Goal: Transaction & Acquisition: Purchase product/service

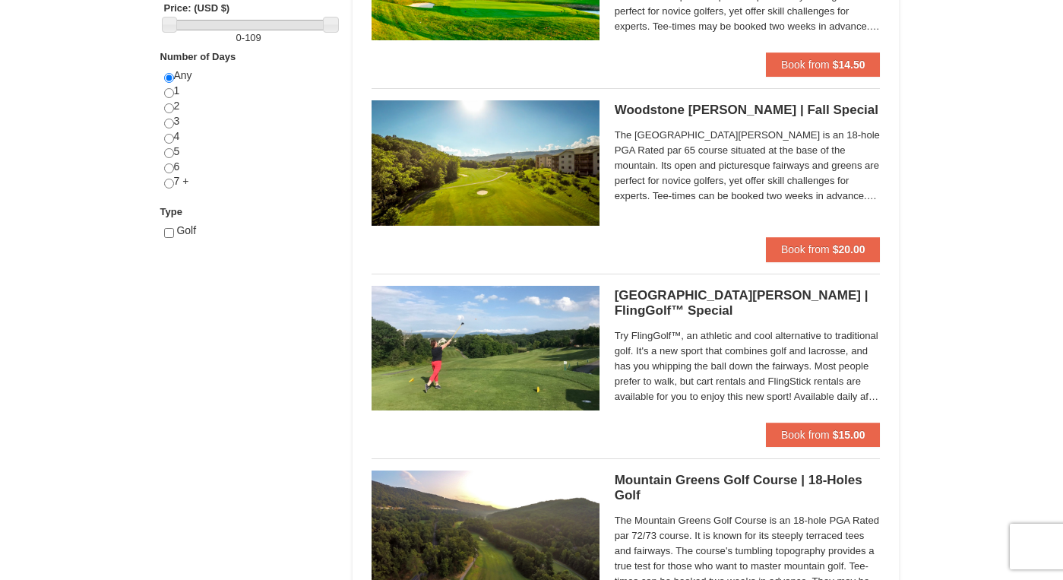
scroll to position [614, 0]
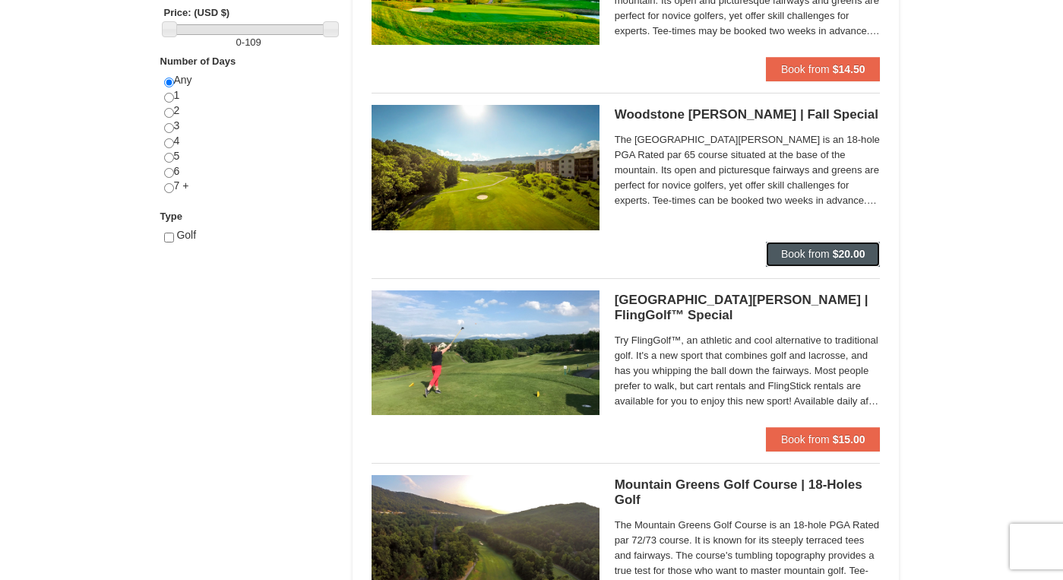
click at [831, 261] on button "Book from $20.00" at bounding box center [823, 254] width 115 height 24
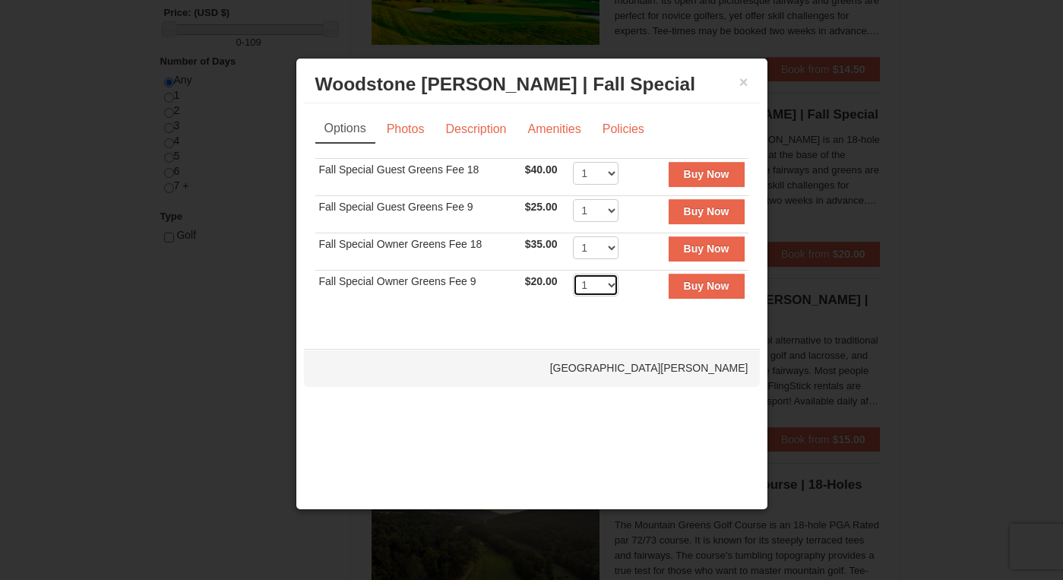
click at [603, 288] on select "1 2 3 4 5 6 7 8 9 10 11 12 13 14 15 16 17 18 19 20" at bounding box center [596, 284] width 46 height 23
select select "2"
click at [573, 273] on select "1 2 3 4 5 6 7 8 9 10 11 12 13 14 15 16 17 18 19 20" at bounding box center [596, 284] width 46 height 23
click at [674, 289] on button "Buy Now" at bounding box center [707, 285] width 76 height 24
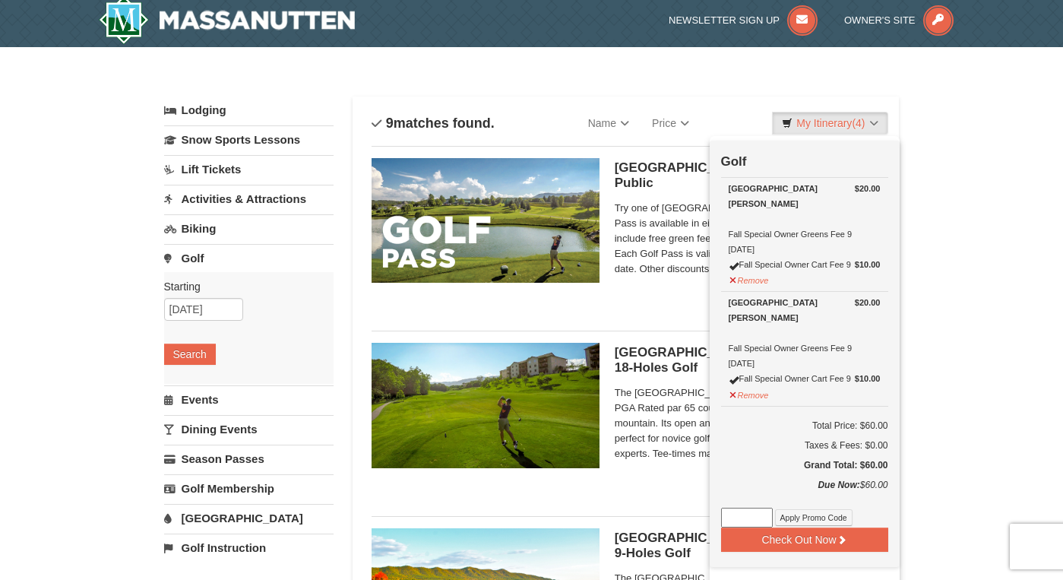
scroll to position [0, 0]
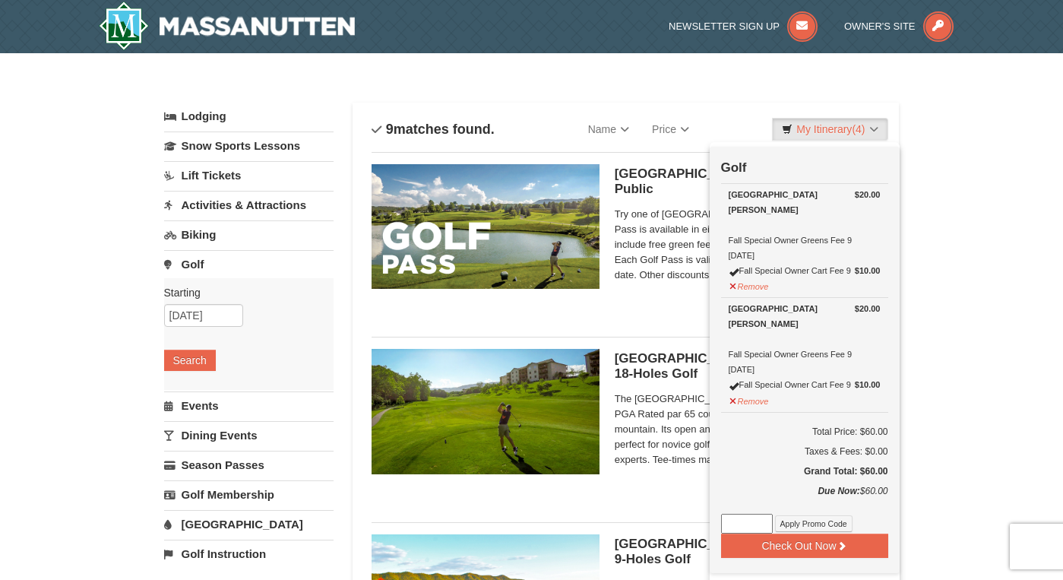
click at [264, 216] on link "Activities & Attractions" at bounding box center [248, 205] width 169 height 28
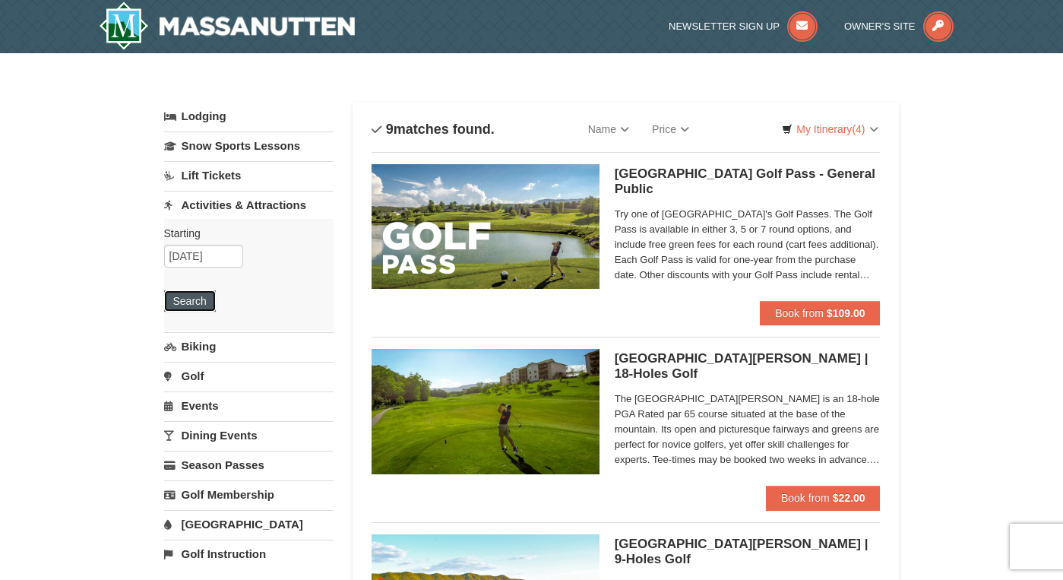
click at [187, 299] on button "Search" at bounding box center [190, 300] width 52 height 21
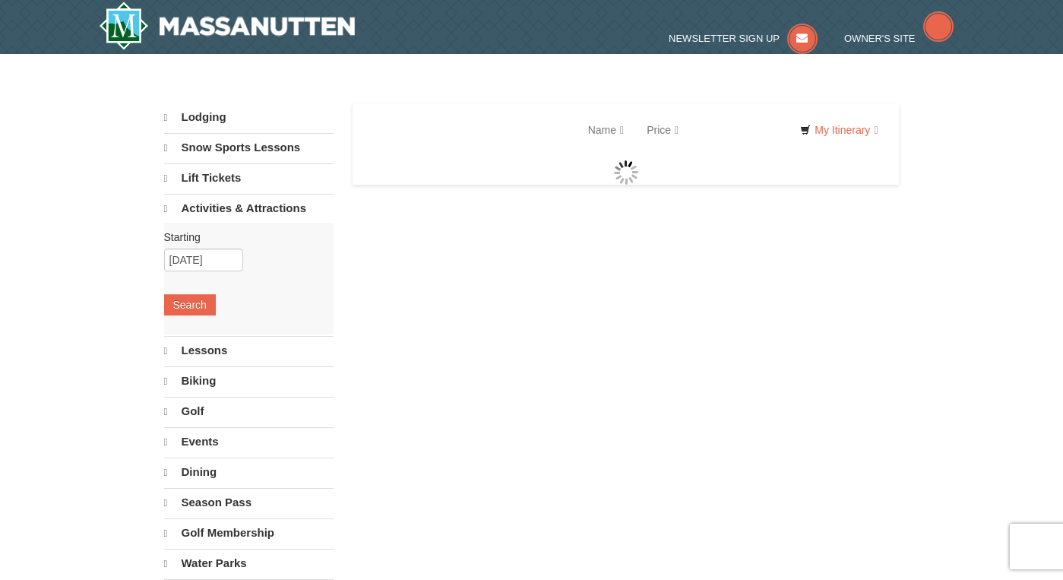
select select "9"
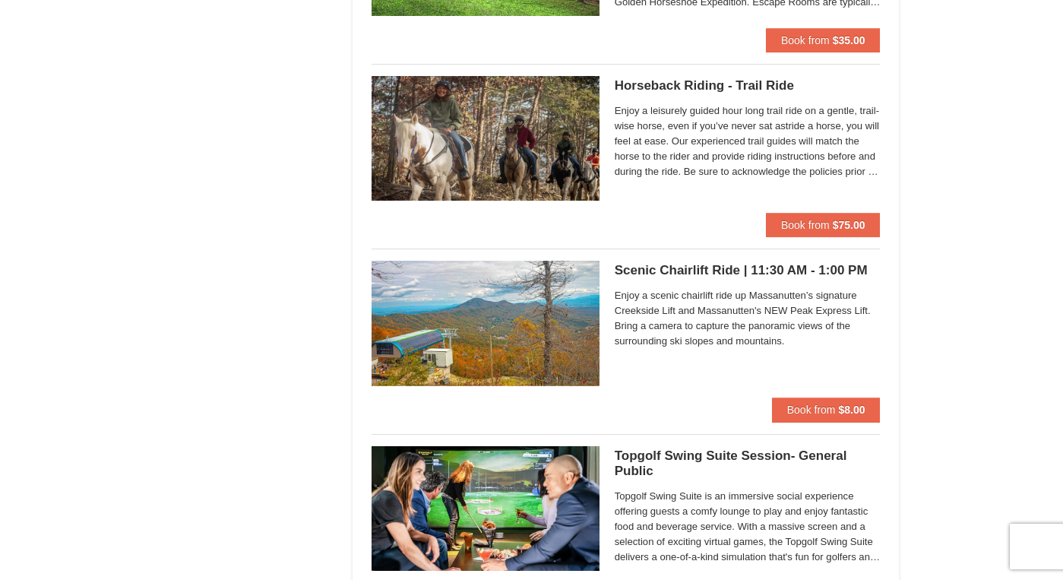
scroll to position [1942, 0]
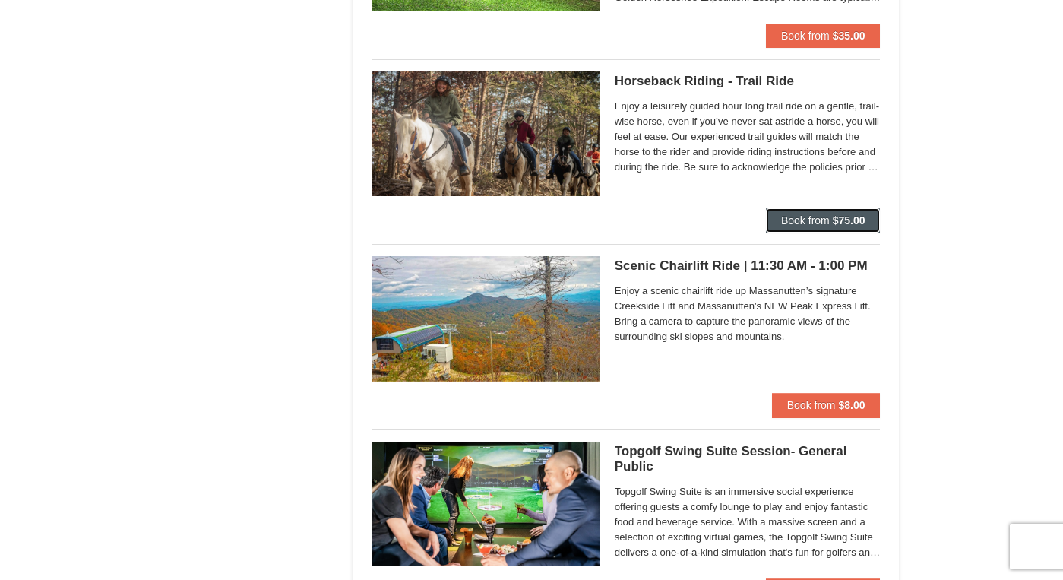
click at [795, 223] on span "Book from" at bounding box center [805, 220] width 49 height 12
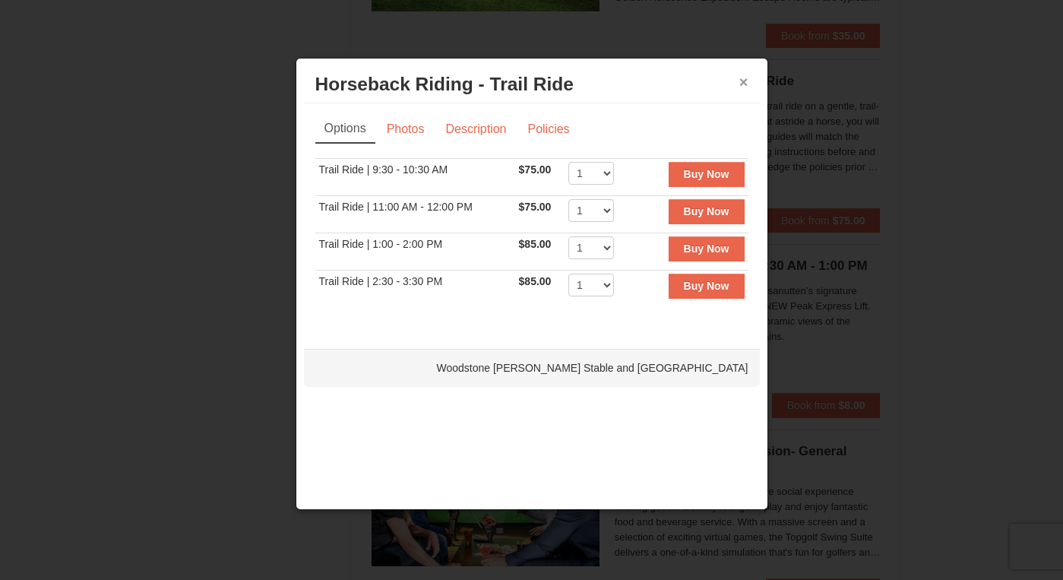
click at [747, 84] on button "×" at bounding box center [743, 81] width 9 height 15
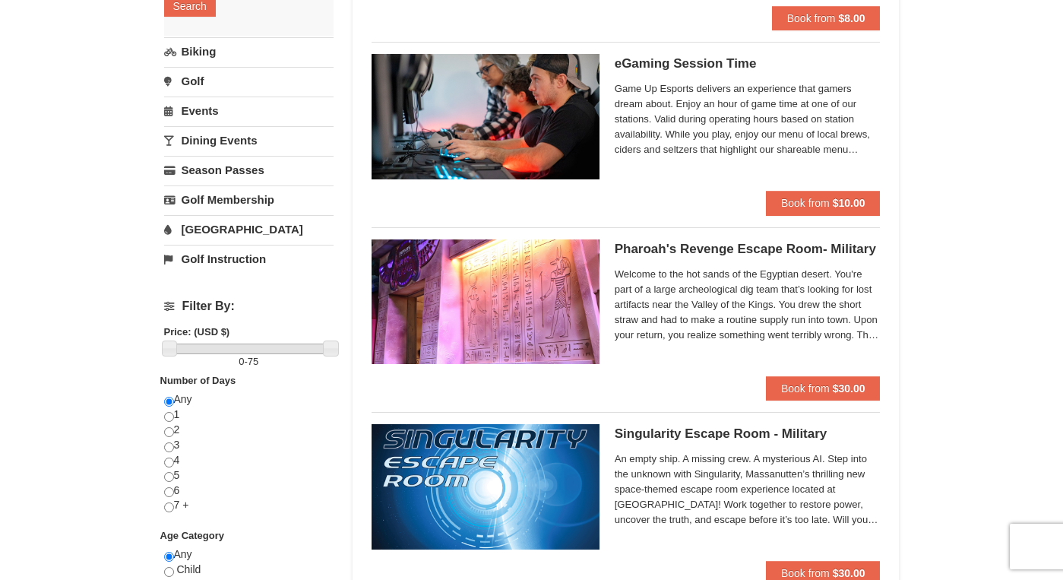
scroll to position [2, 0]
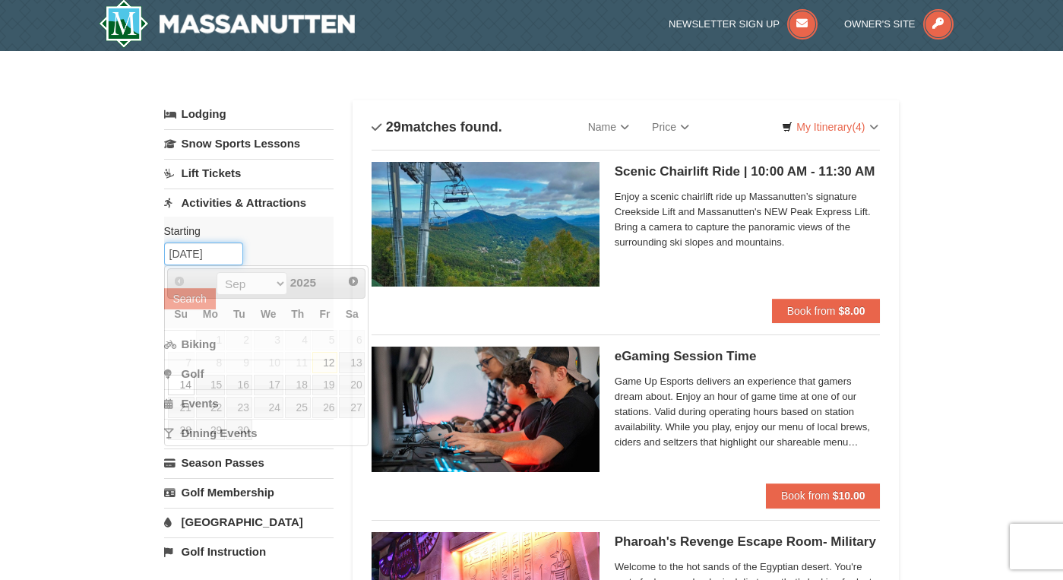
click at [204, 254] on input "09/14/2025" at bounding box center [203, 253] width 79 height 23
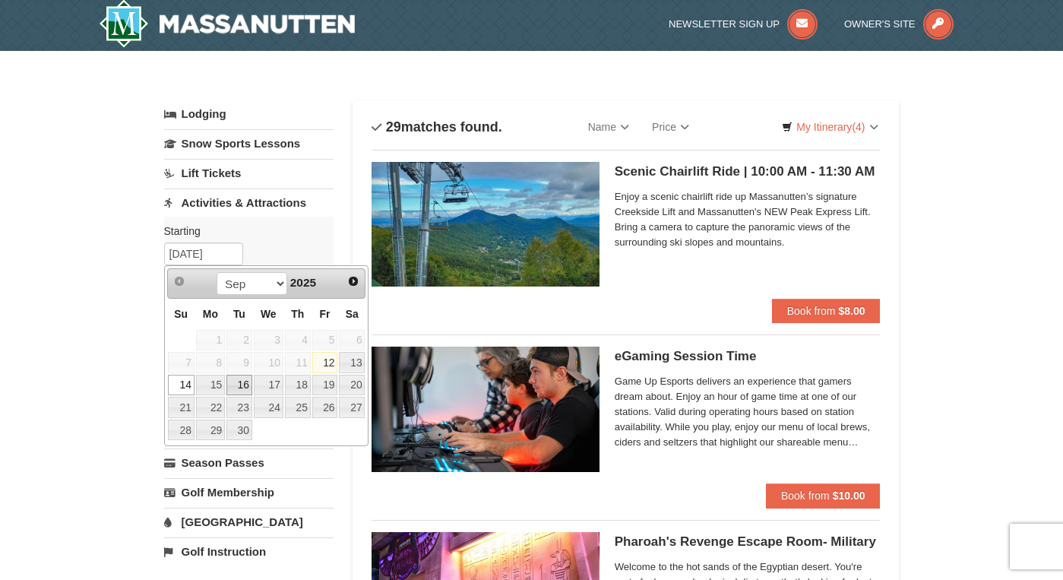
click at [235, 389] on link "16" at bounding box center [239, 385] width 26 height 21
type input "09/16/2025"
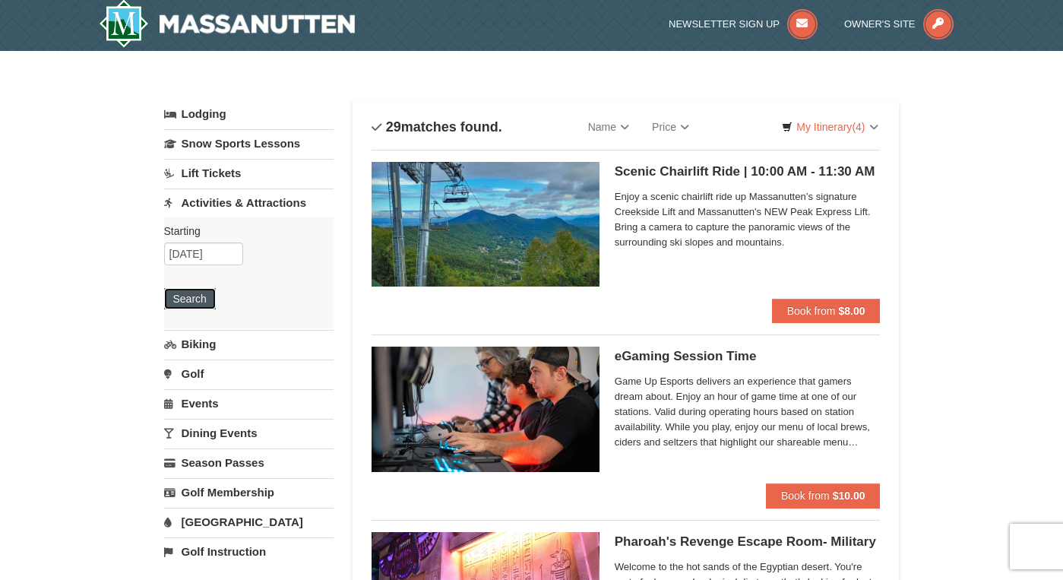
click at [188, 303] on button "Search" at bounding box center [190, 298] width 52 height 21
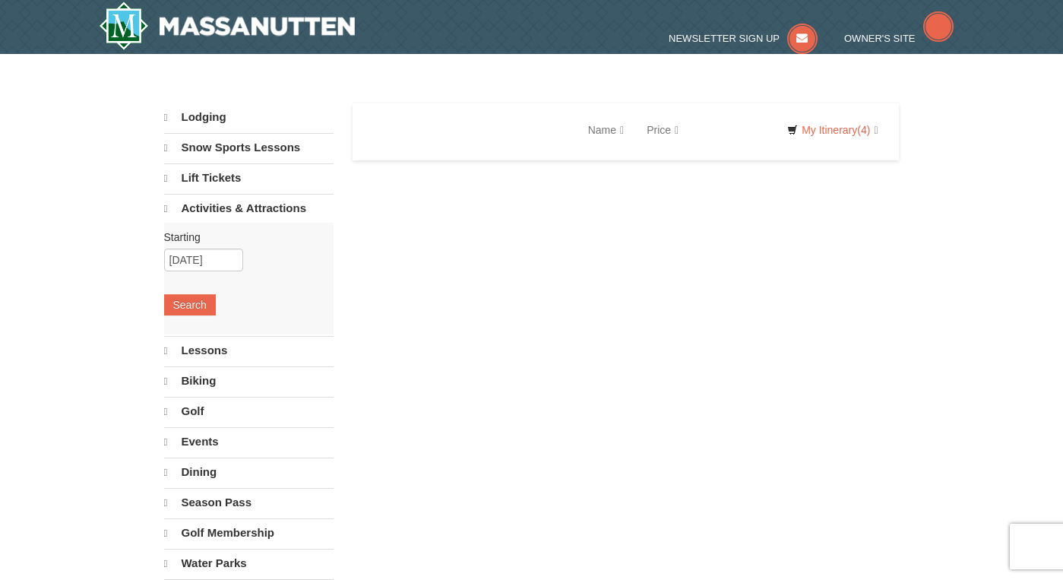
select select "9"
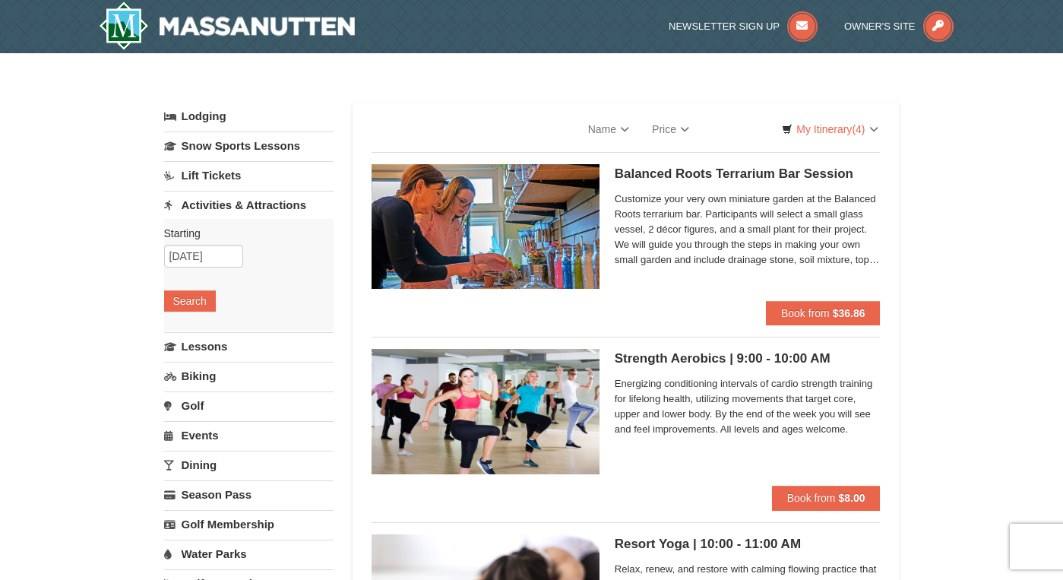
select select "9"
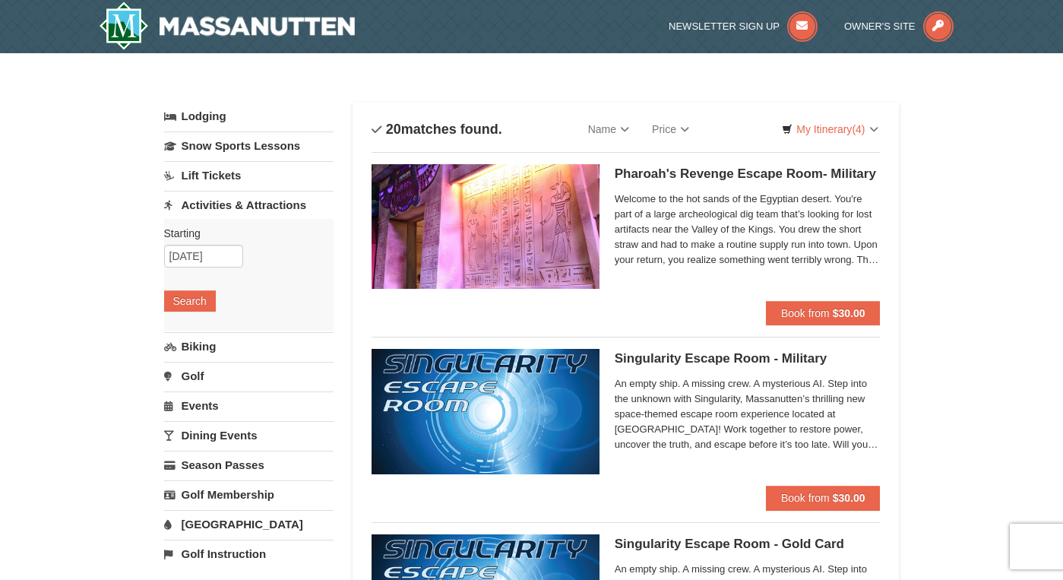
click at [232, 205] on link "Activities & Attractions" at bounding box center [248, 205] width 169 height 28
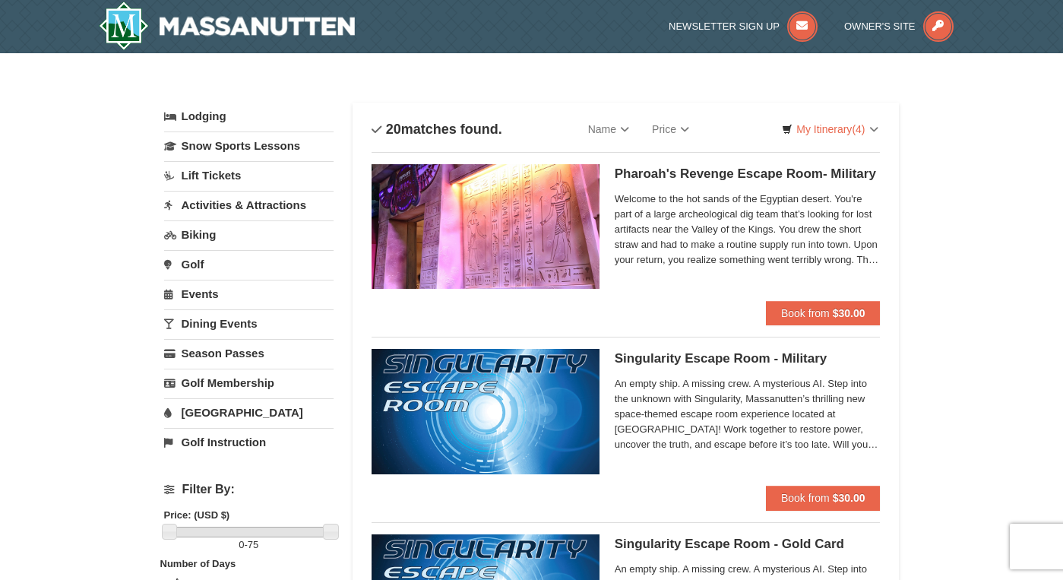
click at [232, 205] on link "Activities & Attractions" at bounding box center [248, 205] width 169 height 28
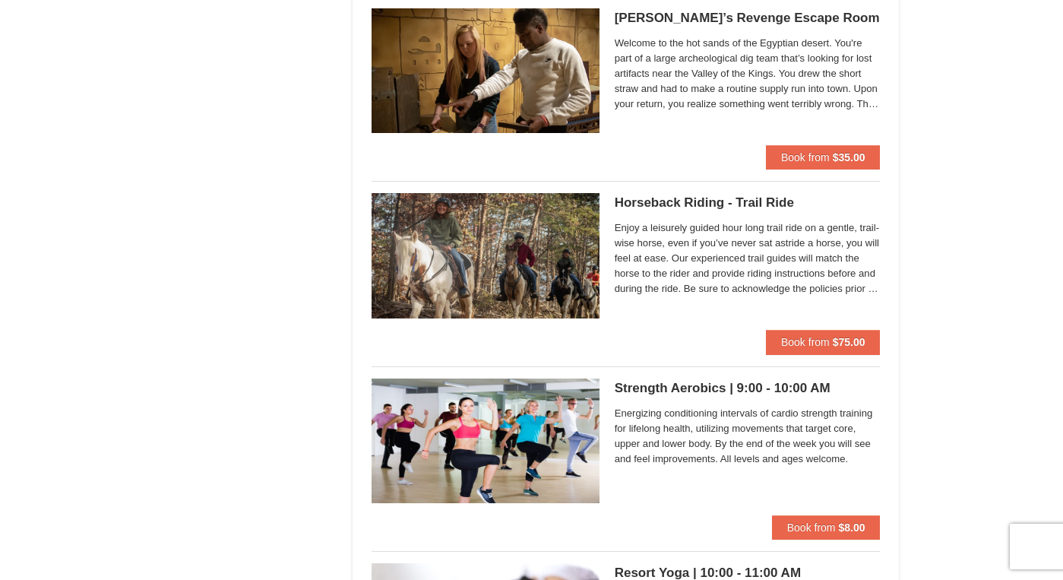
scroll to position [1099, 0]
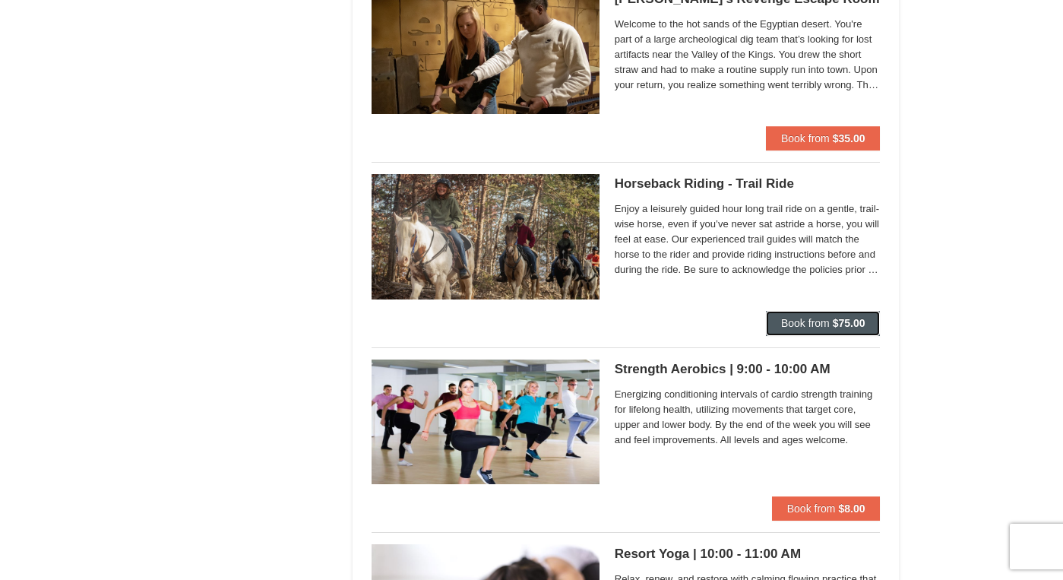
click at [842, 320] on strong "$75.00" at bounding box center [849, 323] width 33 height 12
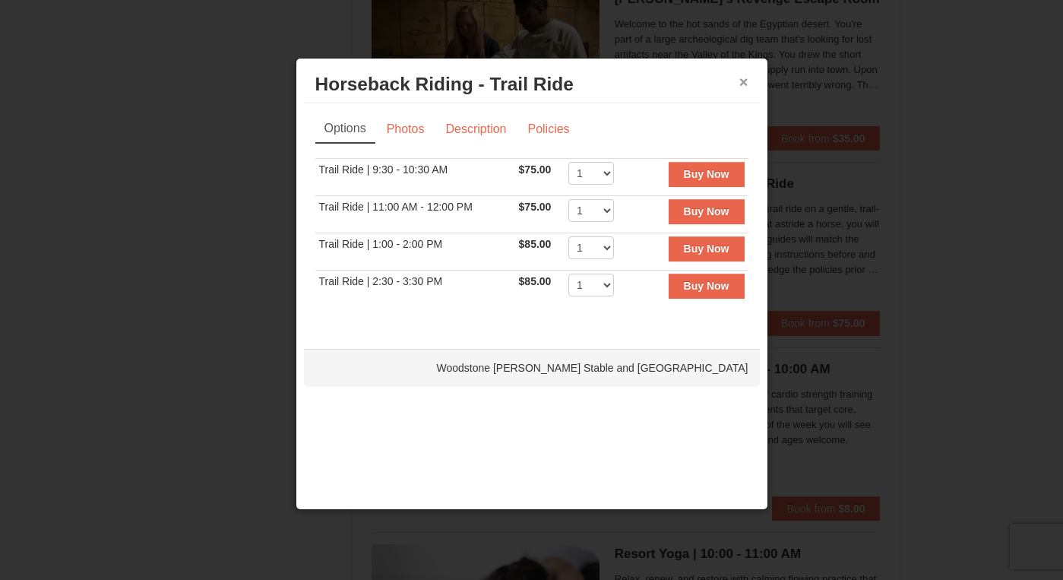
click at [746, 81] on button "×" at bounding box center [743, 81] width 9 height 15
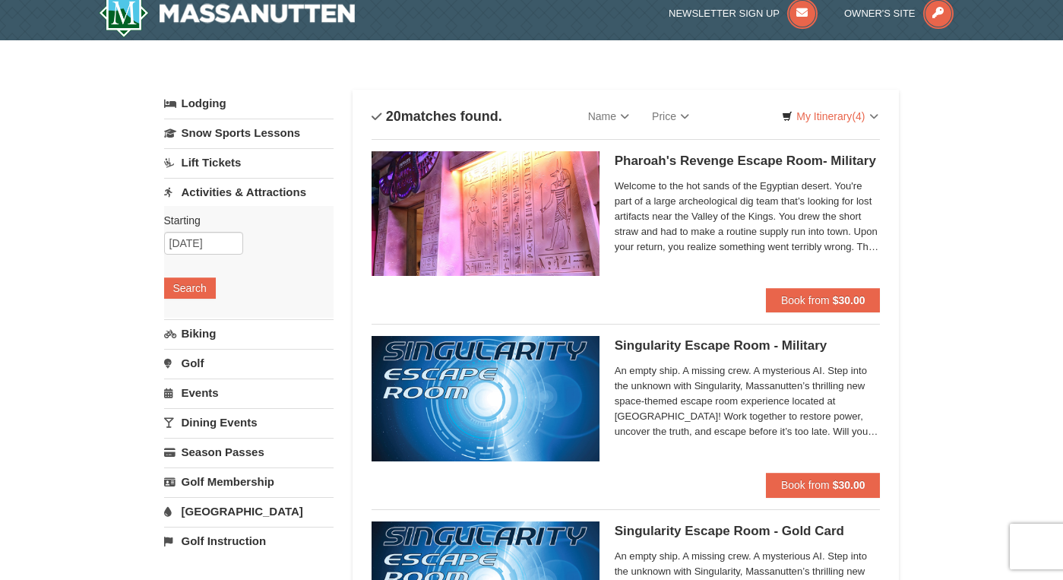
scroll to position [0, 0]
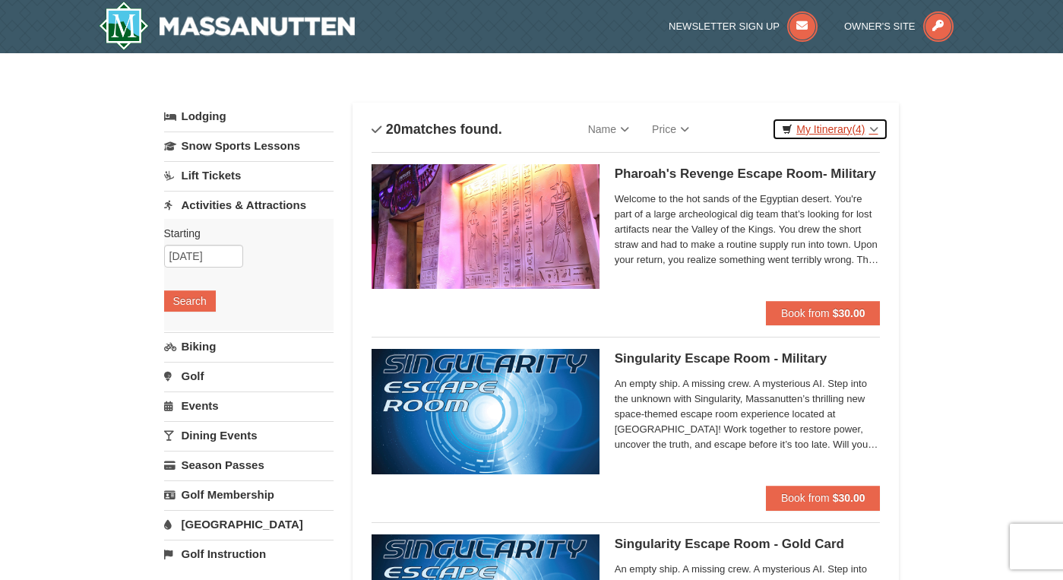
click at [837, 126] on link "My Itinerary (4)" at bounding box center [829, 129] width 115 height 23
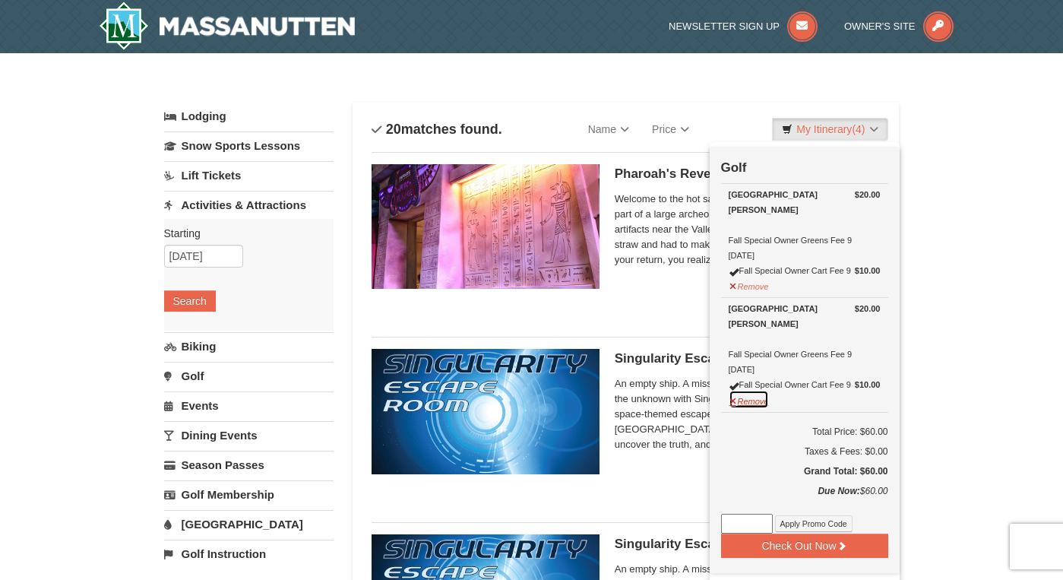
click at [746, 397] on button "Remove" at bounding box center [749, 399] width 41 height 19
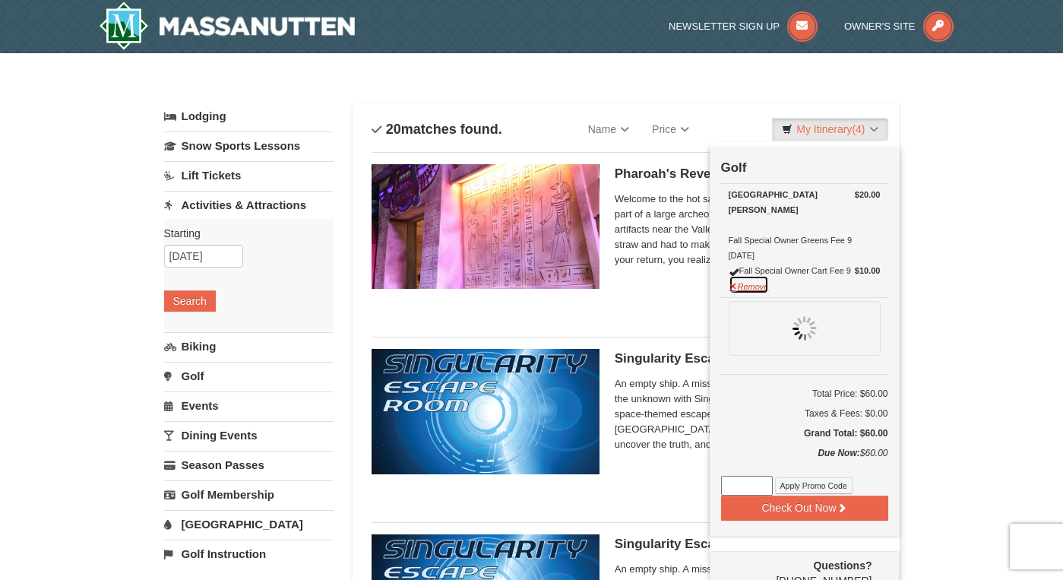
click at [753, 288] on button "Remove" at bounding box center [749, 284] width 41 height 19
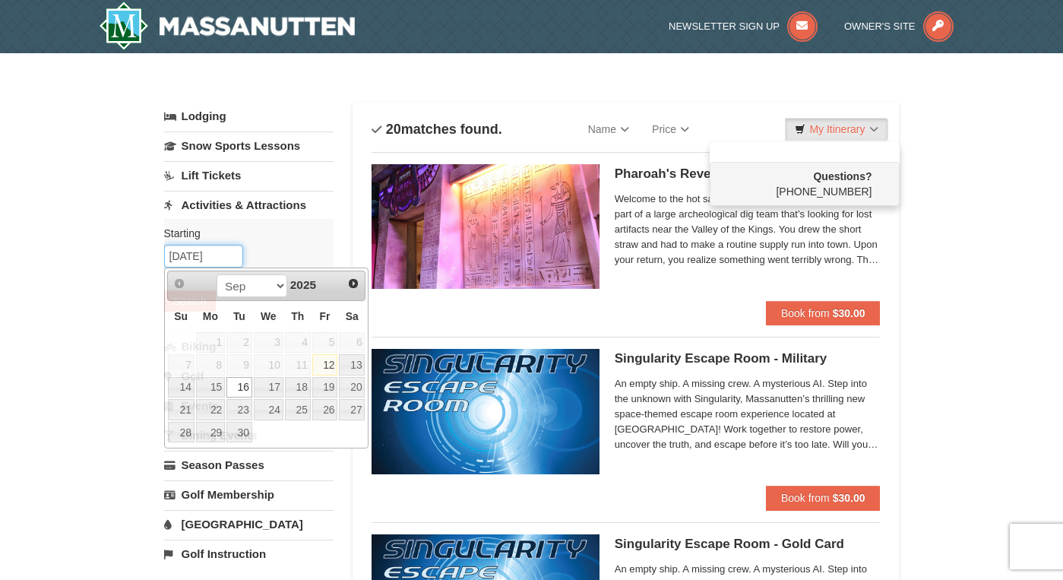
click at [210, 262] on input "[DATE]" at bounding box center [203, 256] width 79 height 23
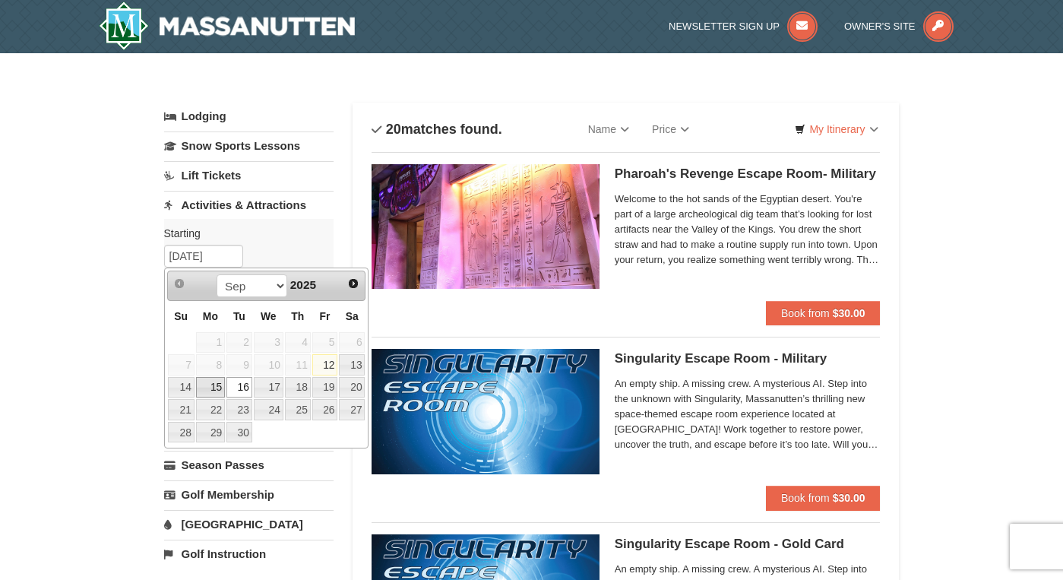
click at [217, 387] on link "15" at bounding box center [210, 387] width 29 height 21
type input "09/15/2025"
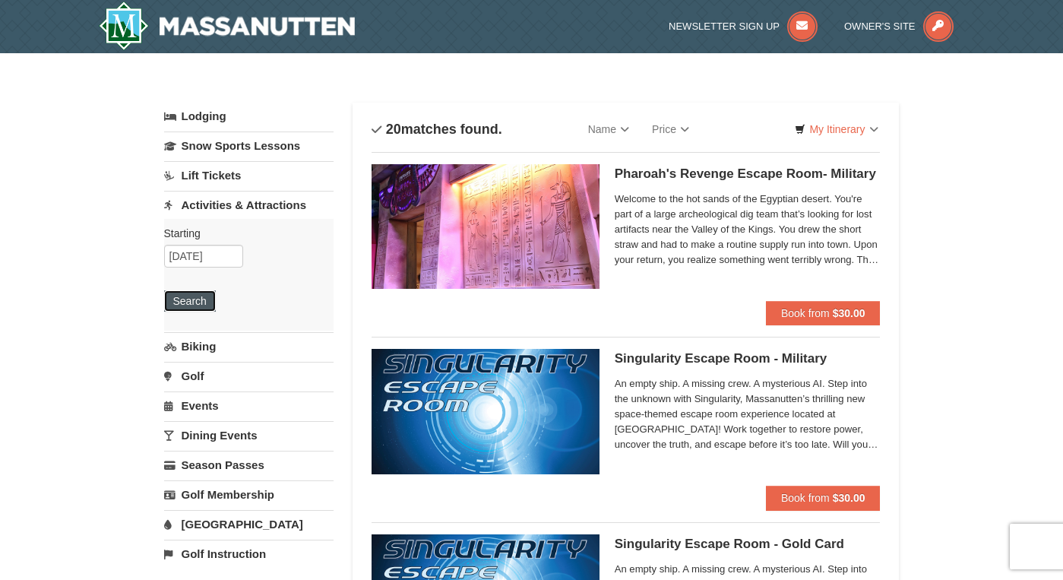
click at [191, 302] on button "Search" at bounding box center [190, 300] width 52 height 21
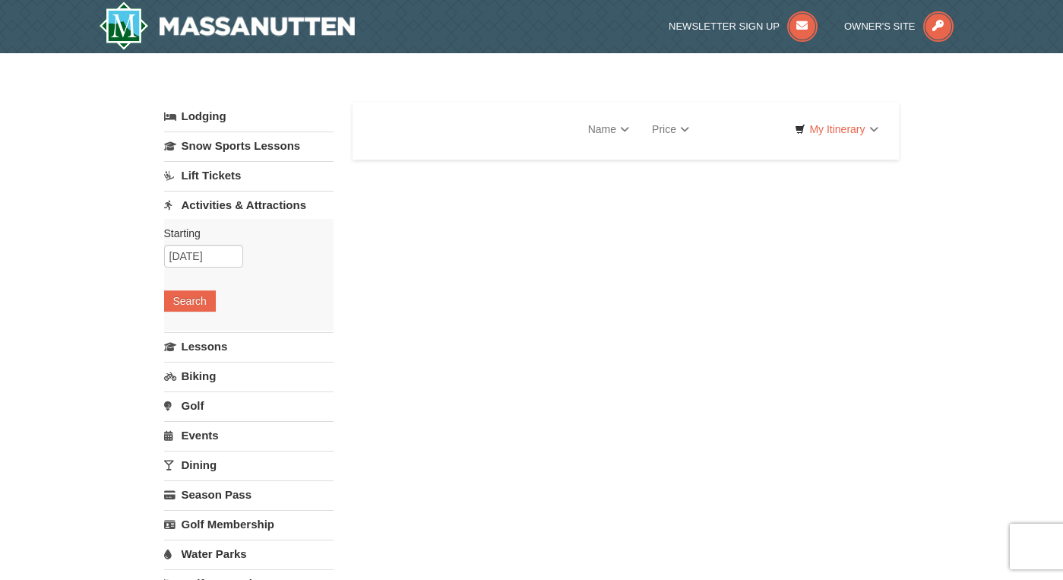
select select "9"
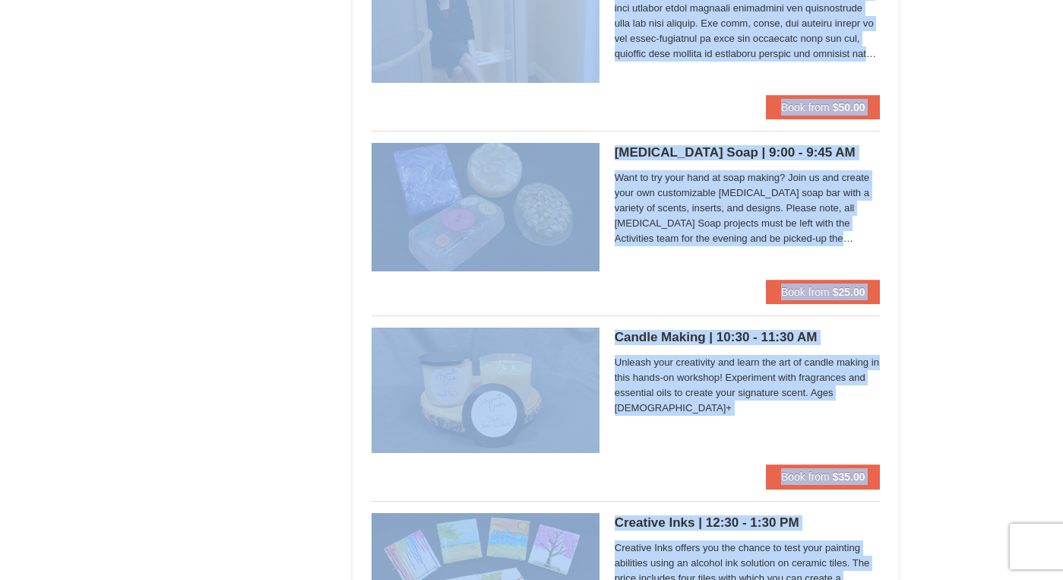
scroll to position [4083, 0]
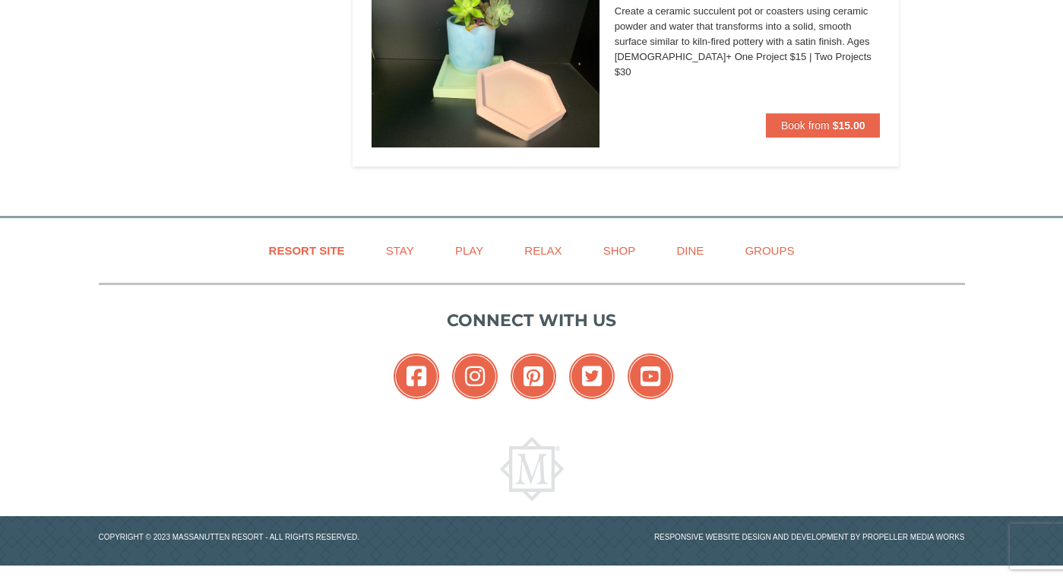
drag, startPoint x: 444, startPoint y: 311, endPoint x: 412, endPoint y: 624, distance: 315.4
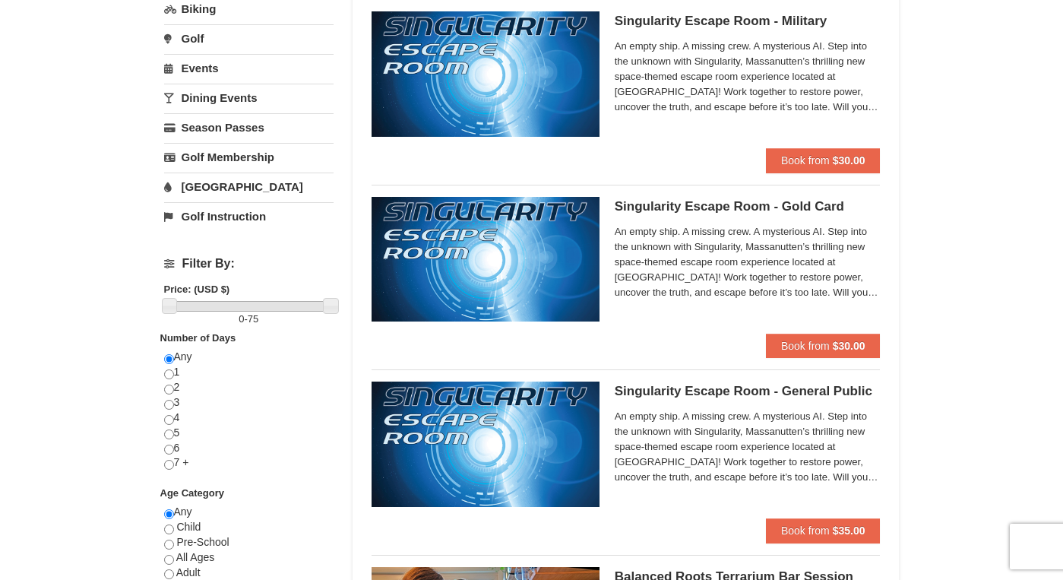
scroll to position [149, 0]
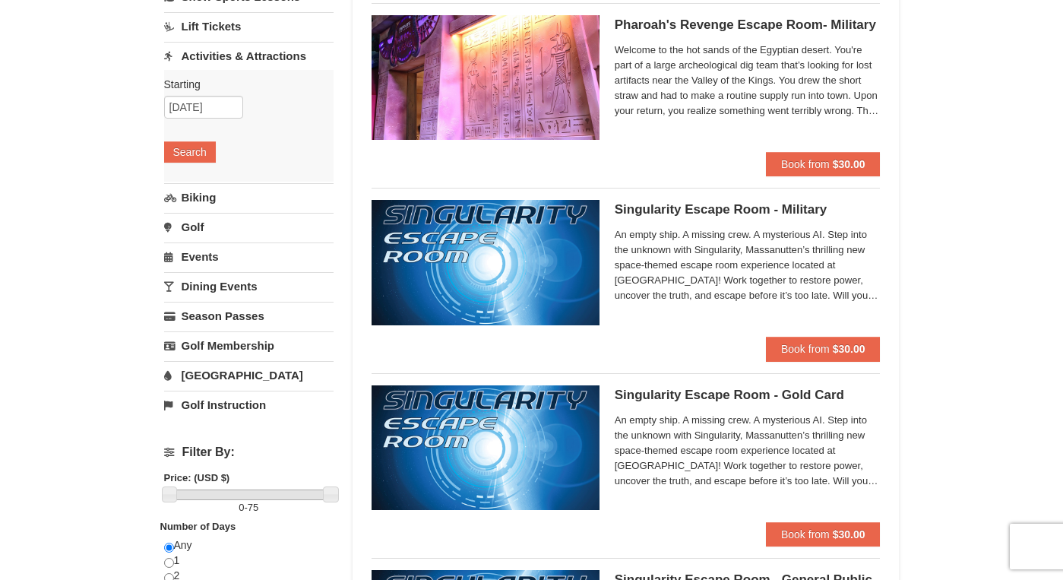
click at [188, 230] on link "Golf" at bounding box center [248, 227] width 169 height 28
click at [204, 210] on button "Search" at bounding box center [190, 211] width 52 height 21
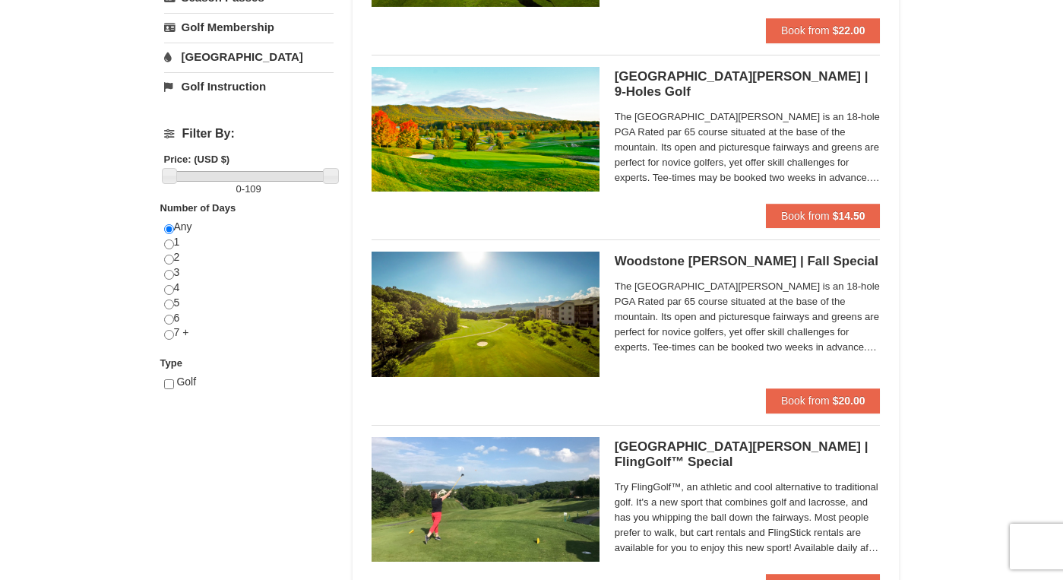
scroll to position [491, 0]
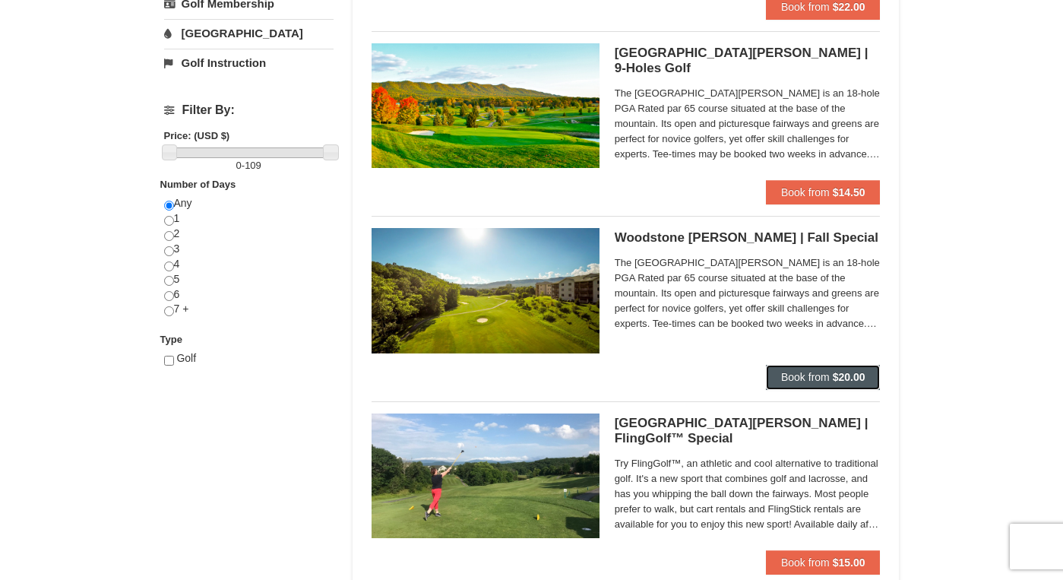
click at [855, 375] on strong "$20.00" at bounding box center [849, 377] width 33 height 12
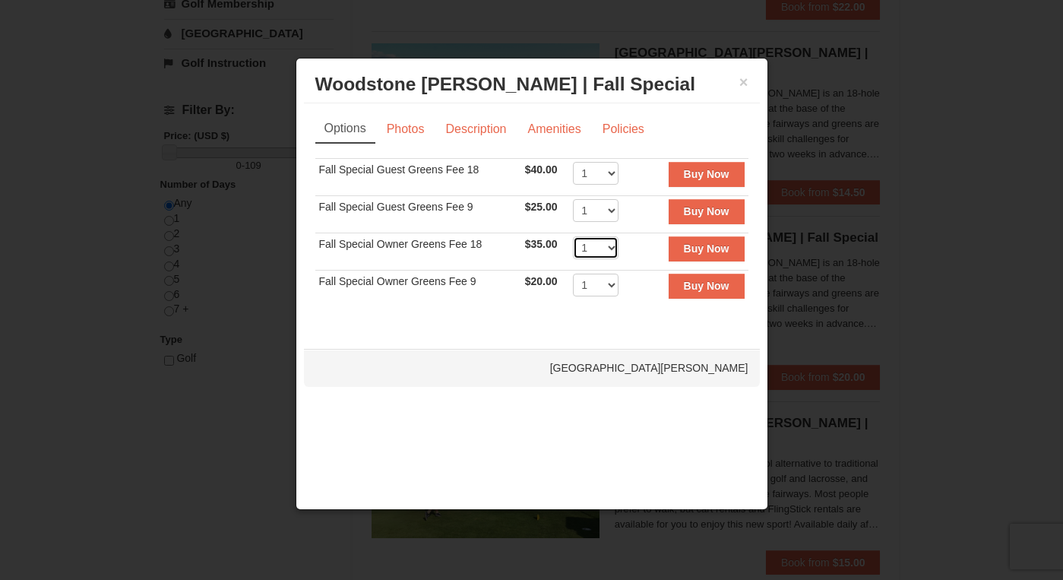
click at [606, 247] on select "1 2 3 4 5 6 7 8 9 10 11 12 13 14 15 16 17 18 19 20" at bounding box center [596, 247] width 46 height 23
click at [573, 236] on select "1 2 3 4 5 6 7 8 9 10 11 12 13 14 15 16 17 18 19 20" at bounding box center [596, 247] width 46 height 23
click at [607, 248] on select "1 2 3 4 5 6 7 8 9 10 11 12 13 14 15 16 17 18 19 20" at bounding box center [596, 247] width 46 height 23
select select "2"
click at [573, 236] on select "1 2 3 4 5 6 7 8 9 10 11 12 13 14 15 16 17 18 19 20" at bounding box center [596, 247] width 46 height 23
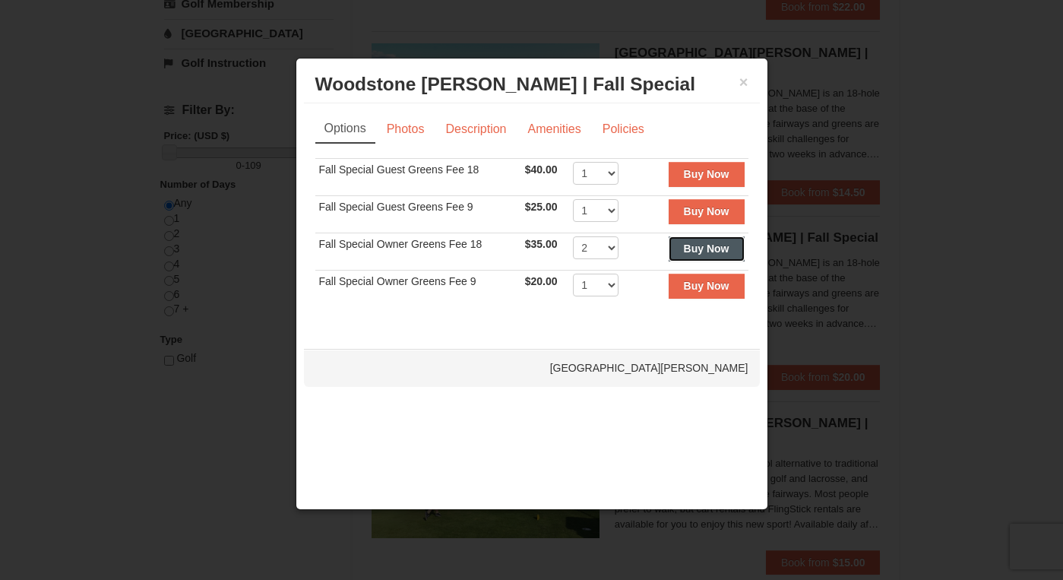
click at [701, 251] on strong "Buy Now" at bounding box center [707, 248] width 46 height 12
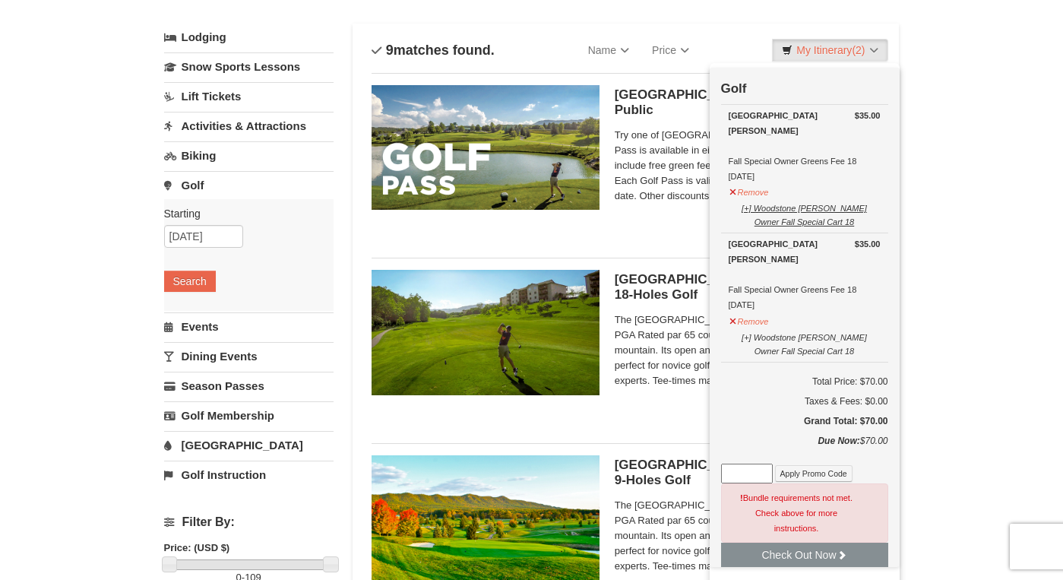
scroll to position [81, 0]
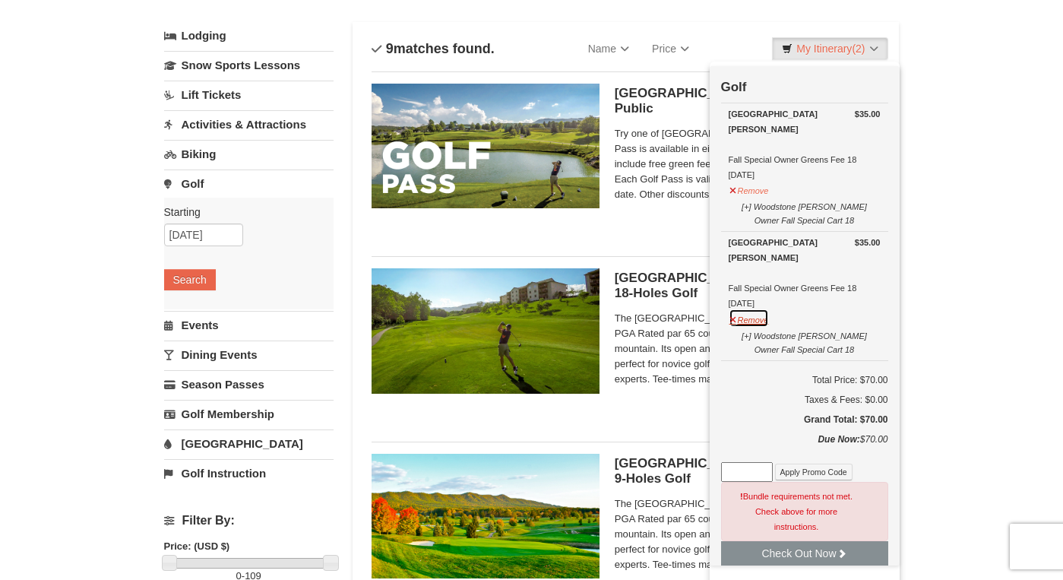
click at [729, 319] on button "Remove" at bounding box center [749, 317] width 41 height 19
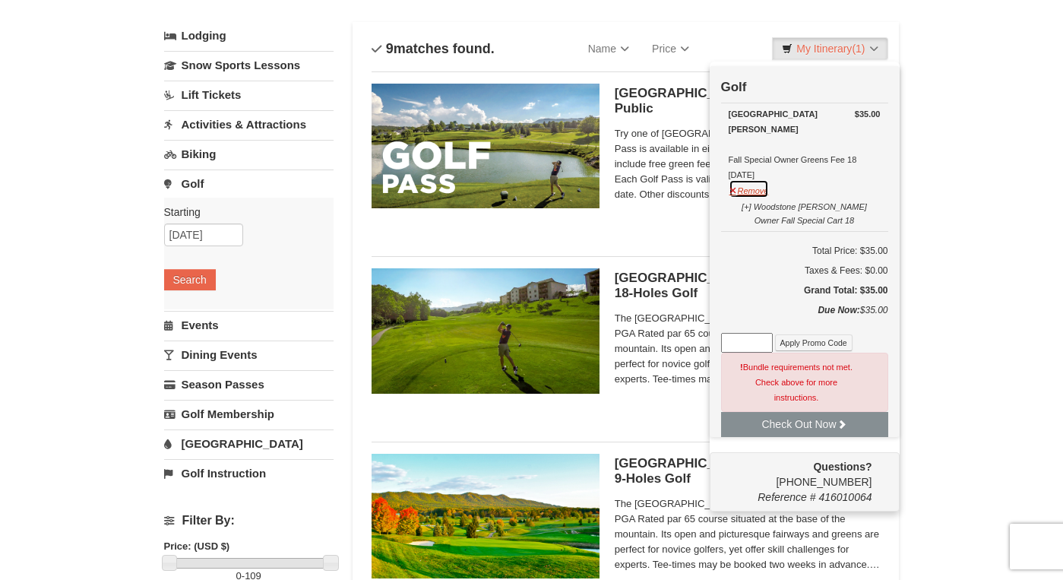
click at [734, 192] on button "Remove" at bounding box center [749, 188] width 41 height 19
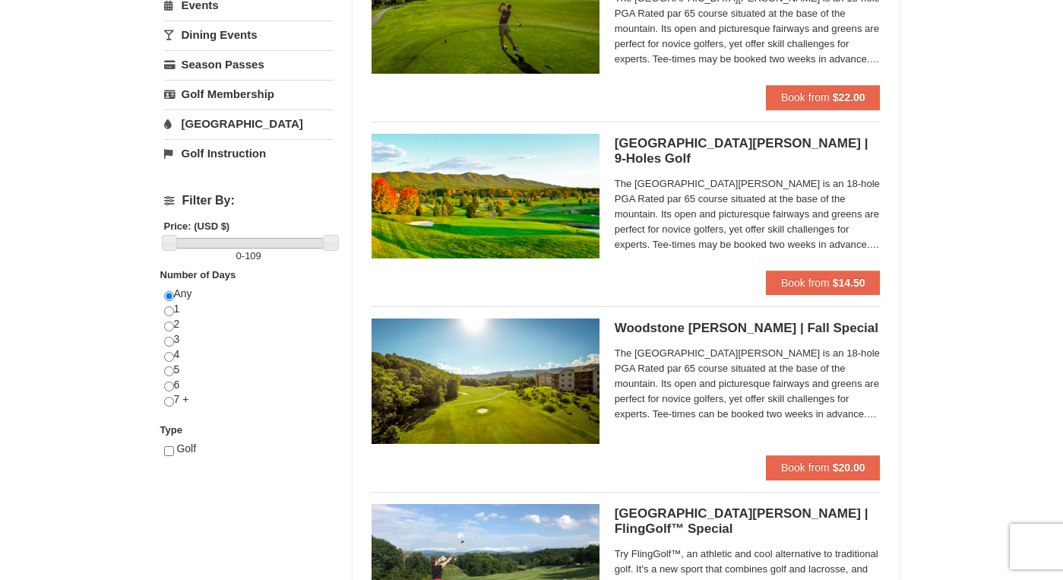
scroll to position [401, 0]
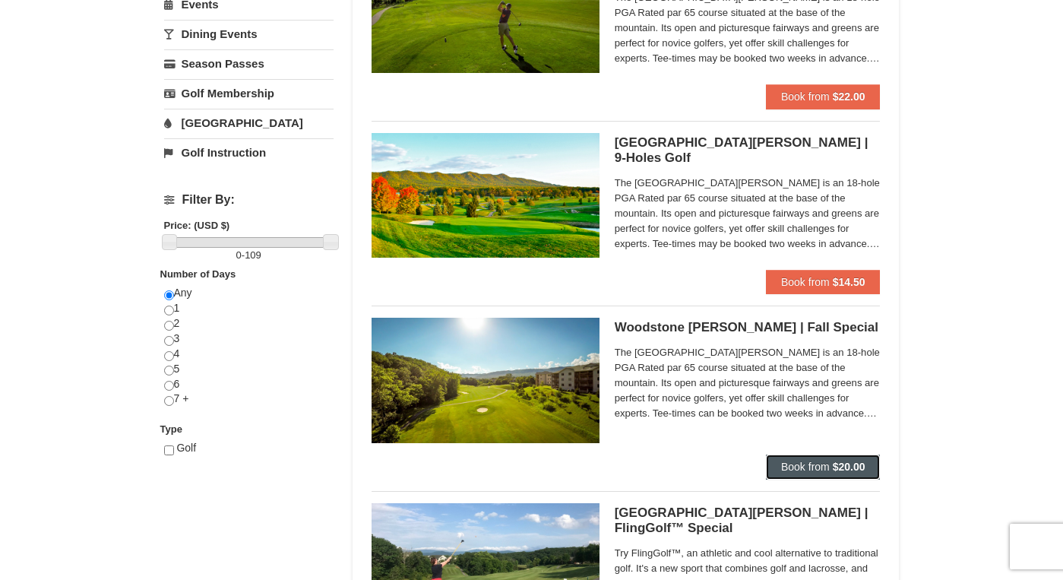
click at [829, 471] on button "Book from $20.00" at bounding box center [823, 466] width 115 height 24
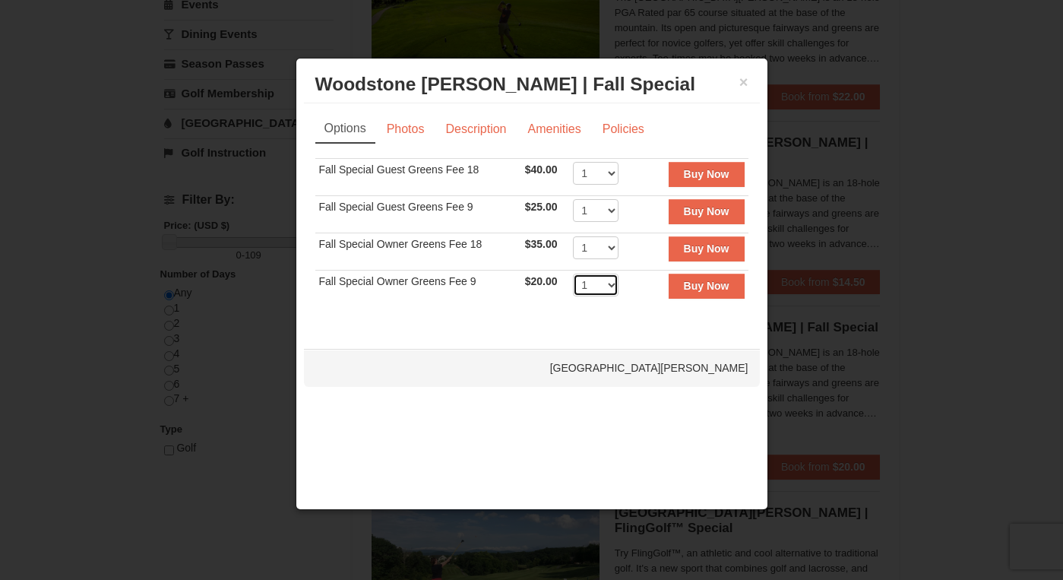
click at [609, 280] on select "1 2 3 4 5 6 7 8 9 10 11 12 13 14 15 16 17 18 19 20" at bounding box center [596, 284] width 46 height 23
select select "2"
click at [573, 273] on select "1 2 3 4 5 6 7 8 9 10 11 12 13 14 15 16 17 18 19 20" at bounding box center [596, 284] width 46 height 23
click at [697, 287] on strong "Buy Now" at bounding box center [707, 286] width 46 height 12
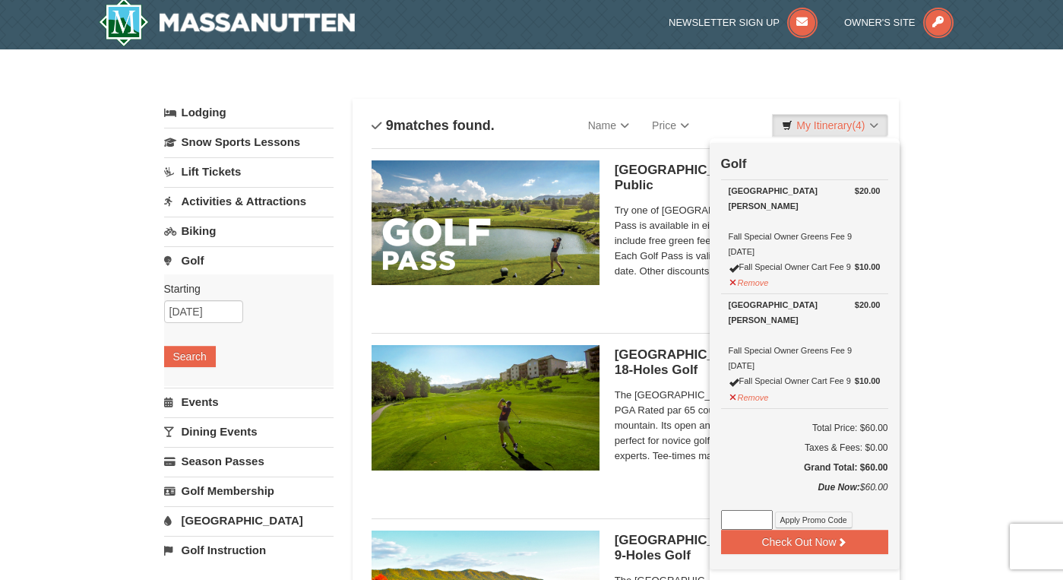
scroll to position [5, 0]
